Goal: Information Seeking & Learning: Learn about a topic

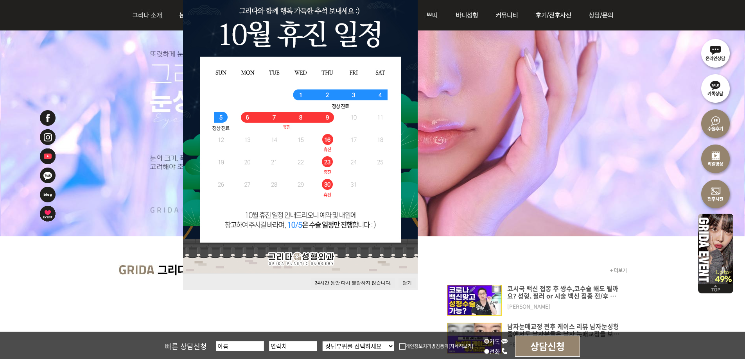
scroll to position [235, 0]
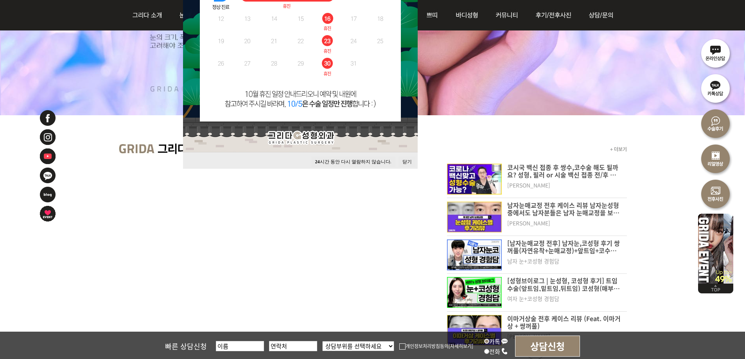
click at [360, 159] on button "24 시간 동안 다시 열람하지 않습니다." at bounding box center [353, 162] width 84 height 11
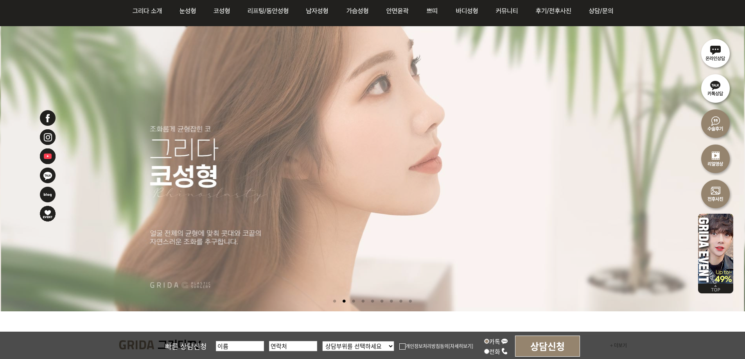
scroll to position [0, 0]
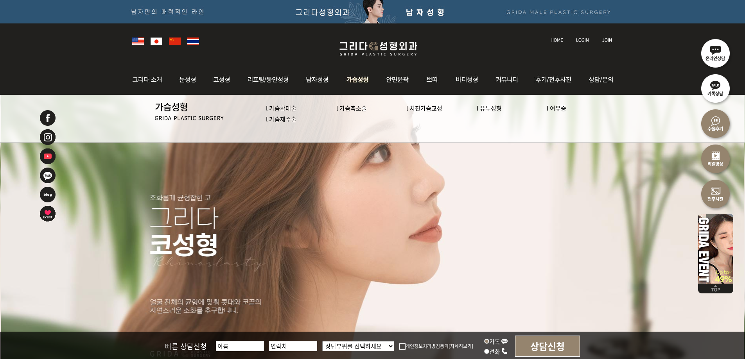
click at [348, 73] on img at bounding box center [358, 79] width 40 height 30
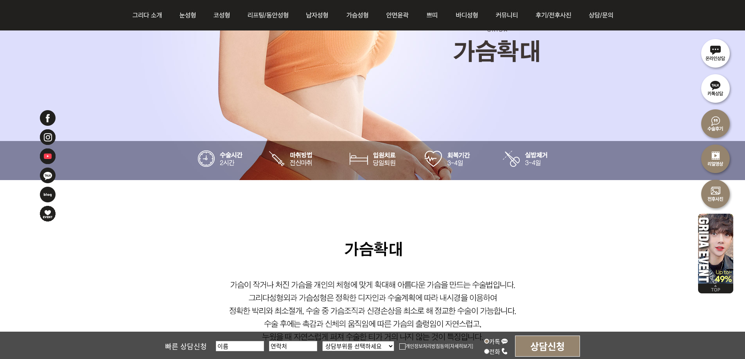
scroll to position [274, 0]
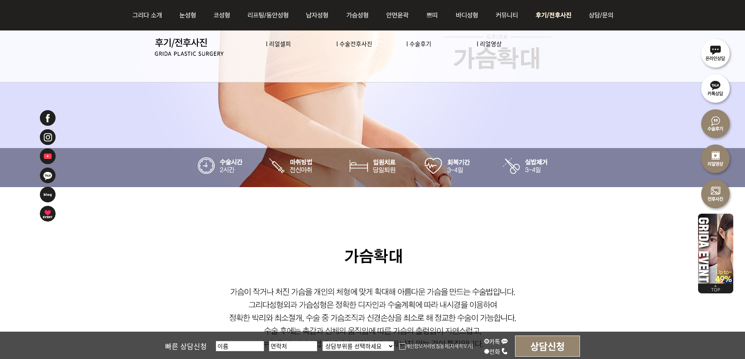
click at [537, 17] on img at bounding box center [554, 15] width 54 height 30
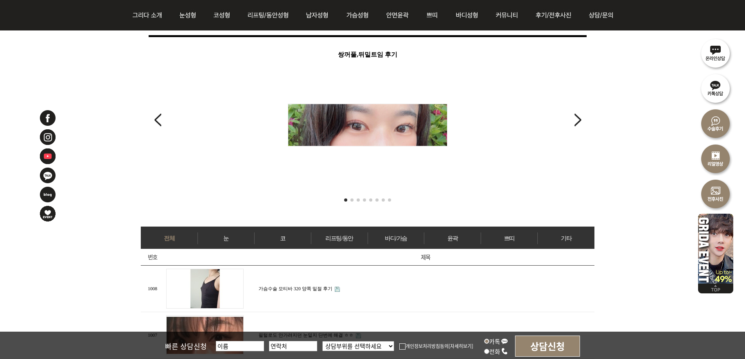
scroll to position [274, 0]
